Goal: Information Seeking & Learning: Learn about a topic

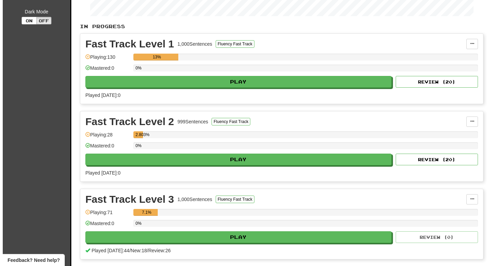
scroll to position [172, 0]
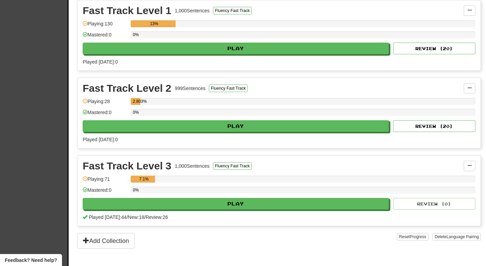
click at [158, 217] on span "Review: 26" at bounding box center [156, 216] width 22 height 5
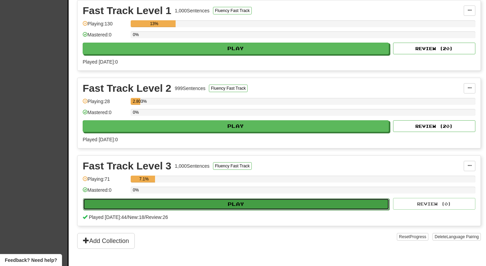
click at [131, 206] on button "Play" at bounding box center [236, 204] width 306 height 12
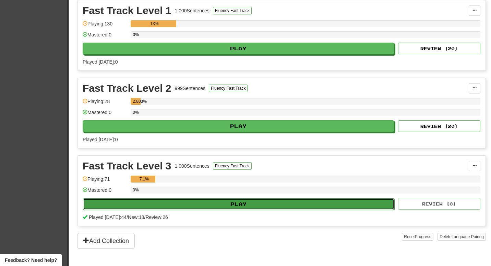
select select "**"
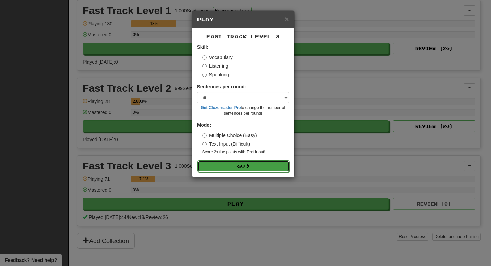
click at [237, 168] on button "Go" at bounding box center [244, 166] width 92 height 12
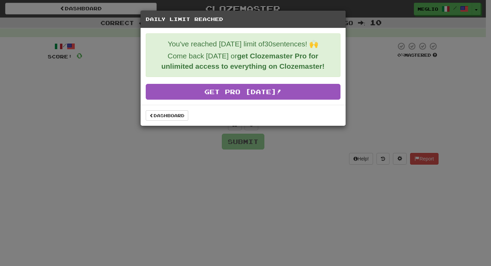
click at [167, 161] on div "Daily Limit Reached You've reached today's limit of 30 sentences! 🙌 Come back t…" at bounding box center [245, 133] width 491 height 266
click at [164, 116] on link "Dashboard" at bounding box center [167, 115] width 43 height 10
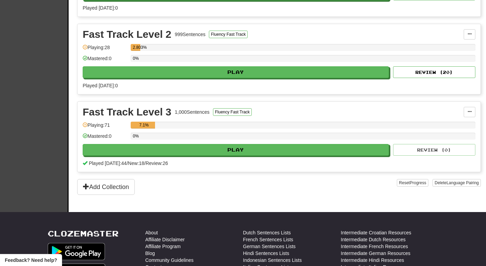
scroll to position [240, 0]
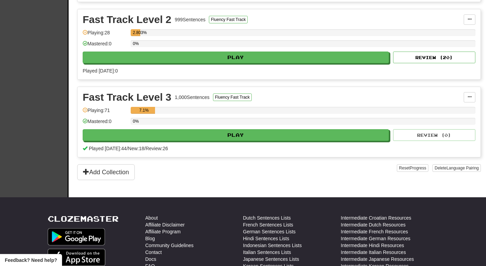
click at [150, 109] on div "7.1%" at bounding box center [144, 110] width 22 height 7
click at [159, 149] on span "Review: 26" at bounding box center [156, 147] width 22 height 5
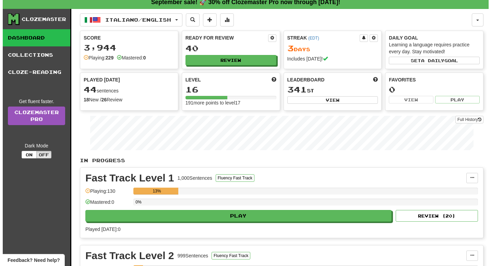
scroll to position [0, 0]
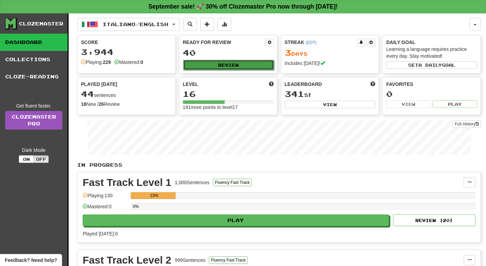
click at [254, 67] on button "Review" at bounding box center [228, 65] width 91 height 10
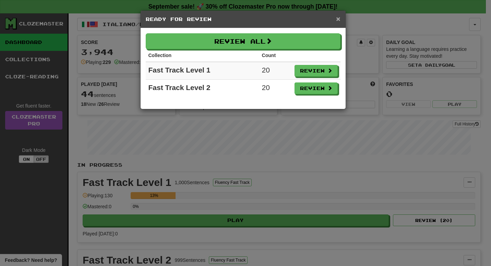
click at [339, 17] on span "×" at bounding box center [338, 19] width 4 height 8
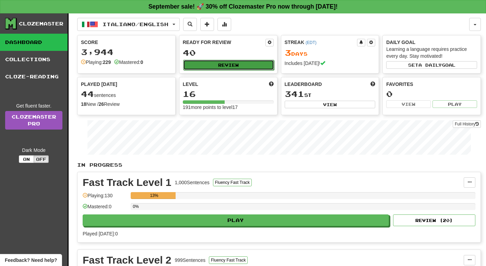
click at [200, 63] on button "Review" at bounding box center [228, 65] width 91 height 10
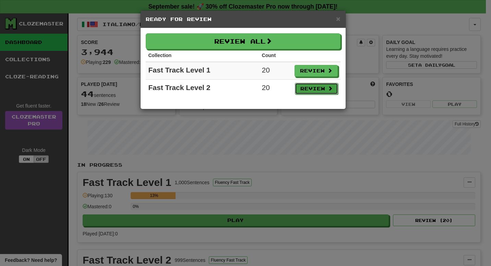
click at [316, 92] on button "Review" at bounding box center [316, 89] width 43 height 12
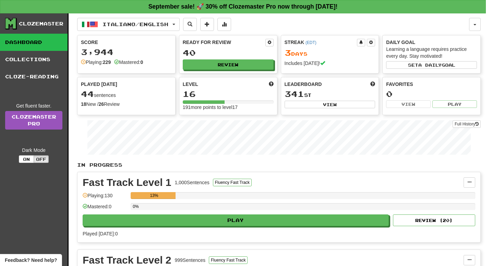
select select "**"
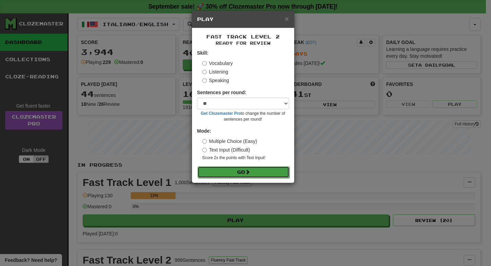
click at [265, 171] on button "Go" at bounding box center [244, 172] width 92 height 12
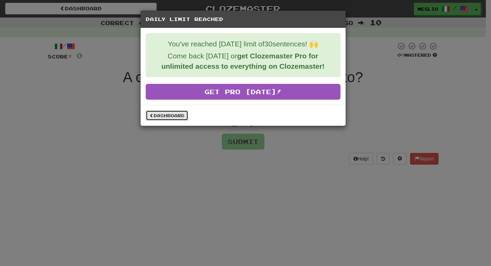
click at [162, 113] on link "Dashboard" at bounding box center [167, 115] width 43 height 10
